Goal: Book appointment/travel/reservation

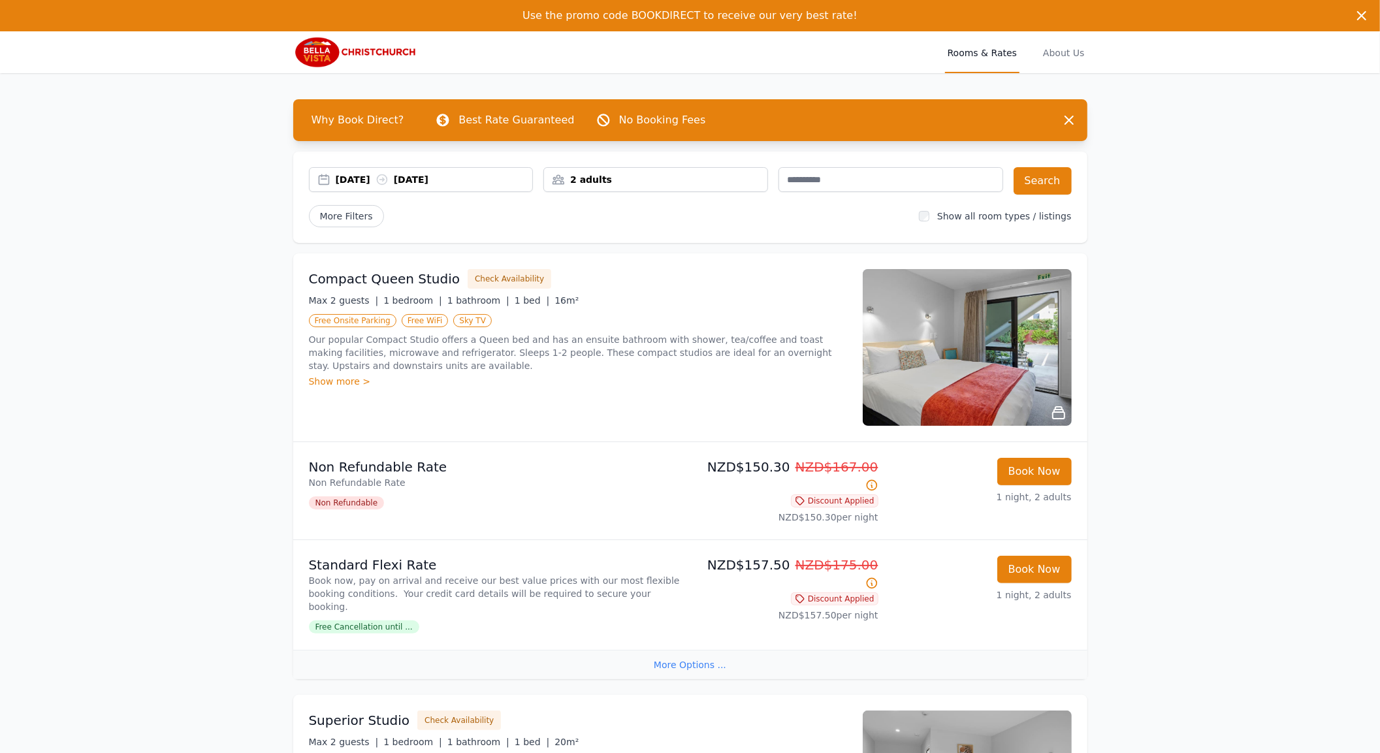
click at [976, 53] on span "Rooms & Rates" at bounding box center [982, 52] width 74 height 42
click at [1066, 50] on span "About Us" at bounding box center [1064, 52] width 46 height 42
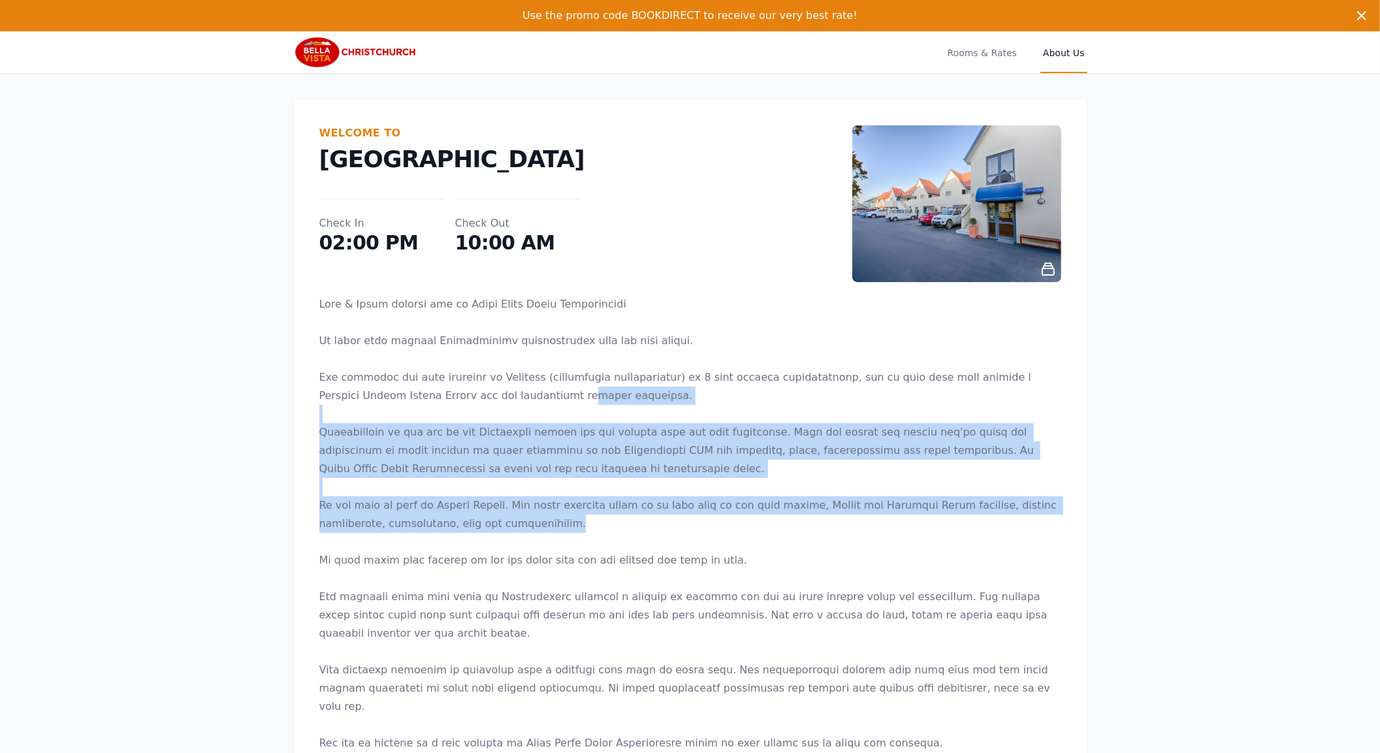
drag, startPoint x: 476, startPoint y: 388, endPoint x: 730, endPoint y: 526, distance: 289.6
click at [730, 526] on p at bounding box center [690, 542] width 742 height 494
drag, startPoint x: 730, startPoint y: 526, endPoint x: 722, endPoint y: 528, distance: 8.1
click at [730, 526] on p at bounding box center [690, 542] width 742 height 494
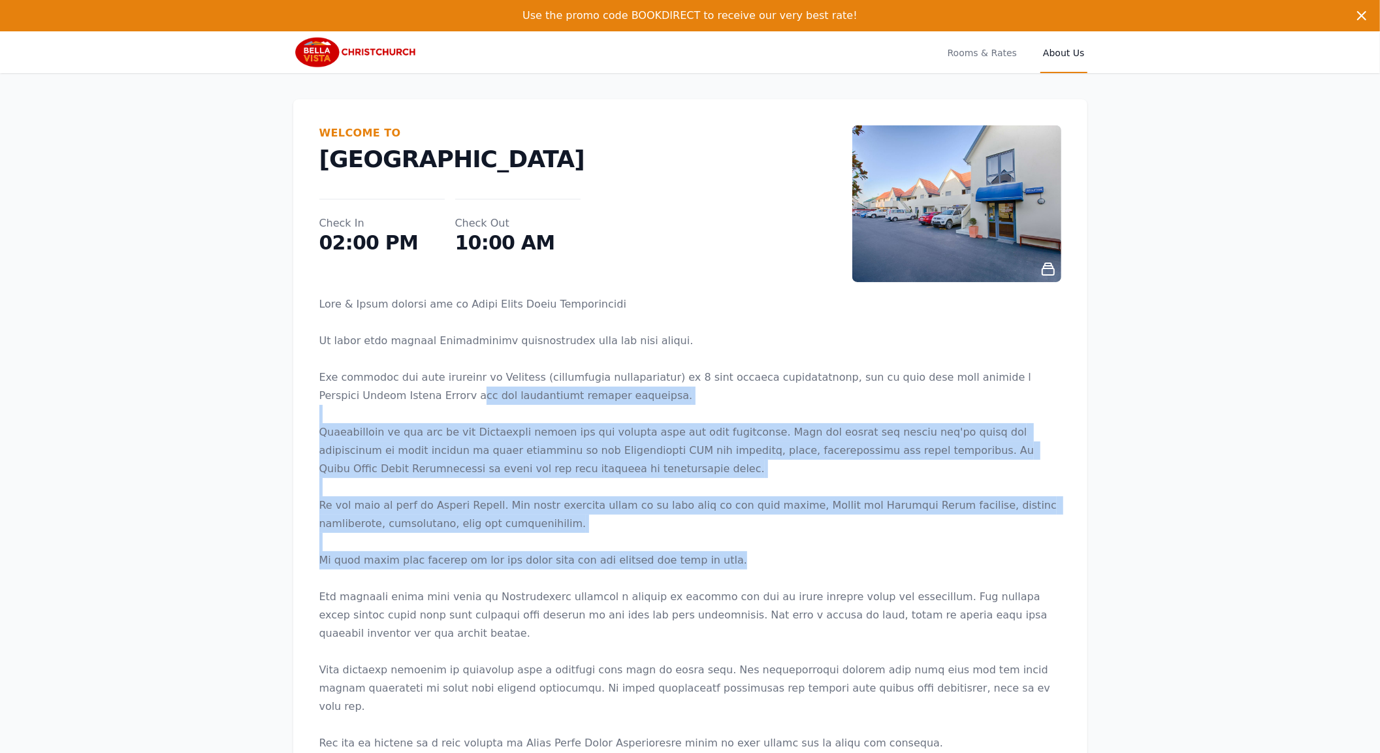
drag, startPoint x: 702, startPoint y: 562, endPoint x: 383, endPoint y: 400, distance: 357.5
click at [383, 400] on p at bounding box center [690, 542] width 742 height 494
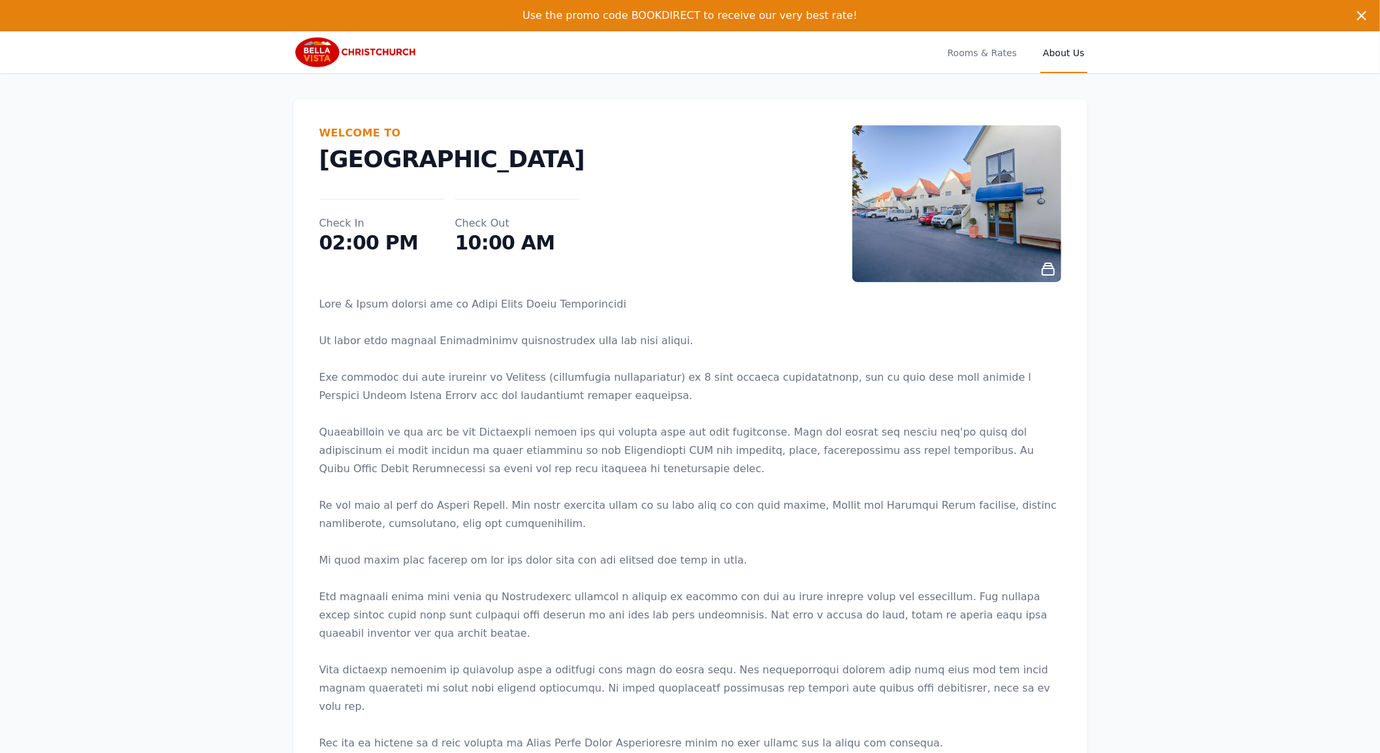
drag, startPoint x: 534, startPoint y: 317, endPoint x: 542, endPoint y: 323, distance: 9.4
